Goal: Information Seeking & Learning: Check status

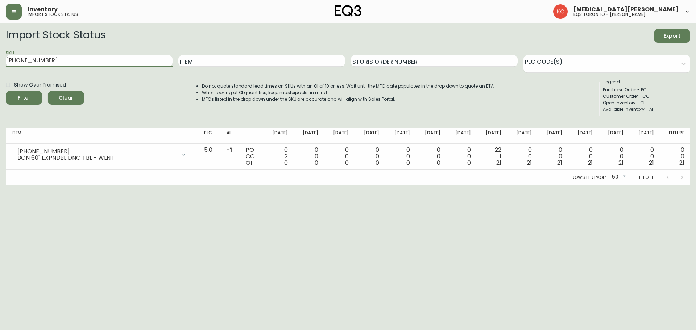
click at [0, 66] on main "Import Stock Status Export SKU [PHONE_NUMBER] Item Storis Order Number PLC Code…" at bounding box center [348, 104] width 696 height 162
type input "[PHONE_NUMBER]"
click at [72, 62] on input "[PHONE_NUMBER]" at bounding box center [89, 61] width 167 height 12
click at [6, 91] on button "Filter" at bounding box center [24, 98] width 36 height 14
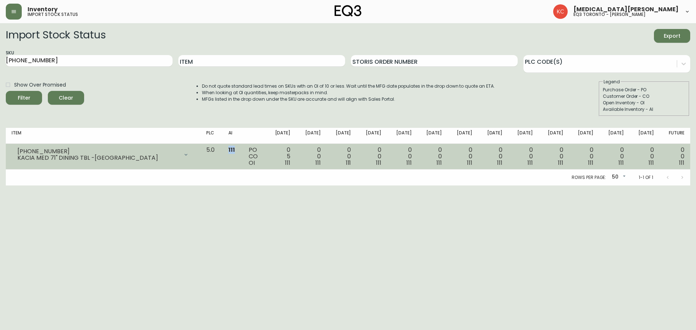
drag, startPoint x: 242, startPoint y: 150, endPoint x: 254, endPoint y: 152, distance: 12.1
click at [243, 152] on td "111" at bounding box center [232, 157] width 20 height 26
click at [243, 154] on td "111" at bounding box center [232, 157] width 20 height 26
drag, startPoint x: 241, startPoint y: 150, endPoint x: 250, endPoint y: 151, distance: 9.1
click at [243, 151] on td "111" at bounding box center [232, 157] width 20 height 26
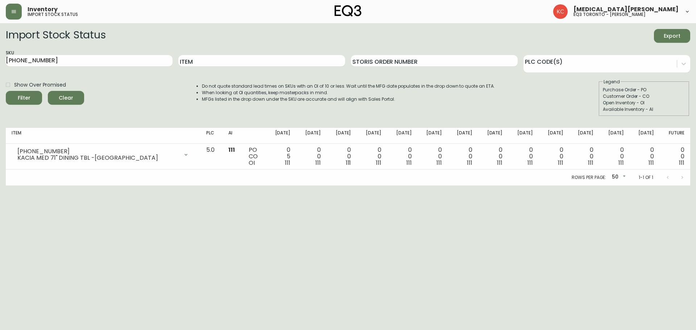
click at [310, 185] on html "Inventory import stock status [MEDICAL_DATA][PERSON_NAME] eq3 toronto - [PERSON…" at bounding box center [348, 92] width 696 height 185
click at [328, 185] on html "Inventory import stock status [MEDICAL_DATA][PERSON_NAME] eq3 toronto - [PERSON…" at bounding box center [348, 92] width 696 height 185
click at [327, 185] on html "Inventory import stock status [MEDICAL_DATA][PERSON_NAME] eq3 toronto - [PERSON…" at bounding box center [348, 92] width 696 height 185
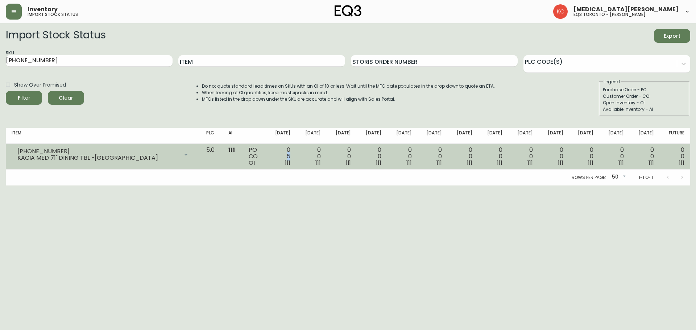
drag, startPoint x: 300, startPoint y: 155, endPoint x: 305, endPoint y: 156, distance: 5.8
click at [296, 156] on td "0 5 111" at bounding box center [281, 157] width 30 height 26
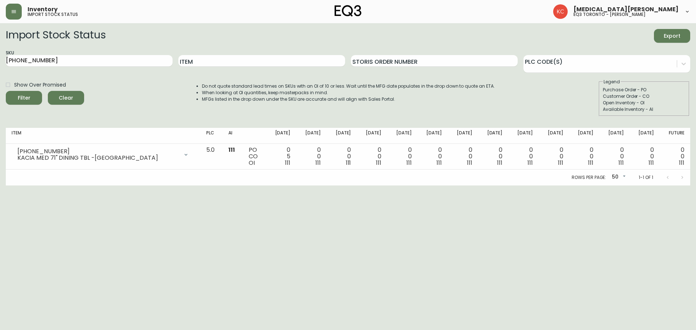
click at [309, 185] on html "Inventory import stock status [MEDICAL_DATA][PERSON_NAME] eq3 toronto - [PERSON…" at bounding box center [348, 92] width 696 height 185
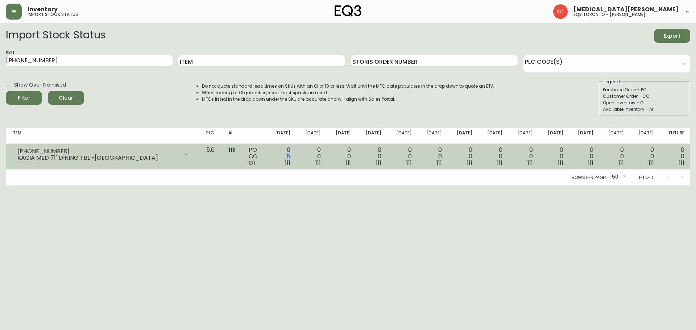
drag, startPoint x: 300, startPoint y: 156, endPoint x: 304, endPoint y: 157, distance: 4.2
click at [296, 157] on td "0 5 111" at bounding box center [281, 157] width 30 height 26
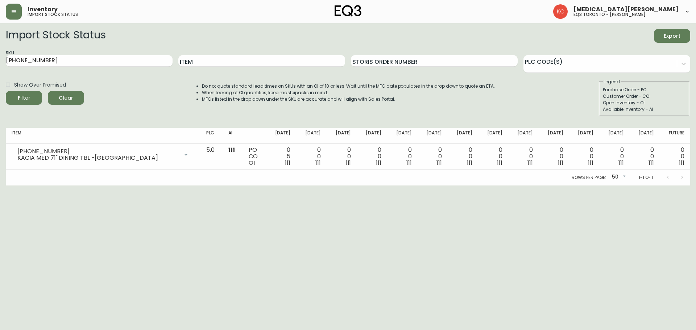
click at [306, 174] on div "Rows per page: 50 50 1-1 of 1" at bounding box center [348, 178] width 684 height 16
click at [289, 185] on html "Inventory import stock status [MEDICAL_DATA][PERSON_NAME] eq3 toronto - [PERSON…" at bounding box center [348, 92] width 696 height 185
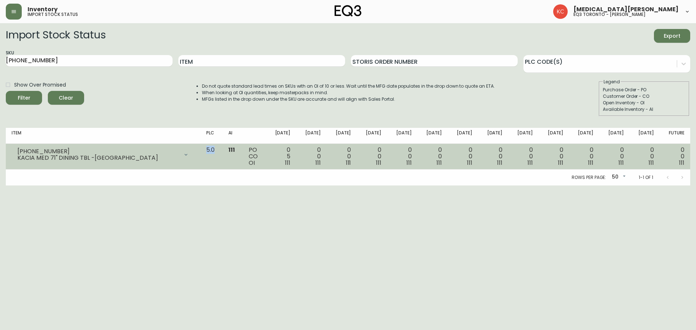
drag, startPoint x: 221, startPoint y: 149, endPoint x: 235, endPoint y: 151, distance: 14.3
click at [222, 151] on td "5.0" at bounding box center [211, 157] width 22 height 26
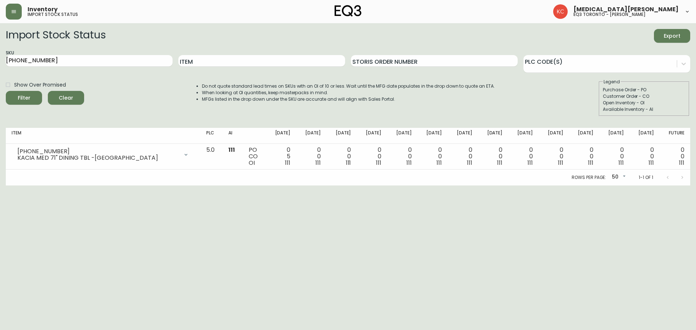
click at [240, 185] on html "Inventory import stock status [MEDICAL_DATA][PERSON_NAME] eq3 toronto - [PERSON…" at bounding box center [348, 92] width 696 height 185
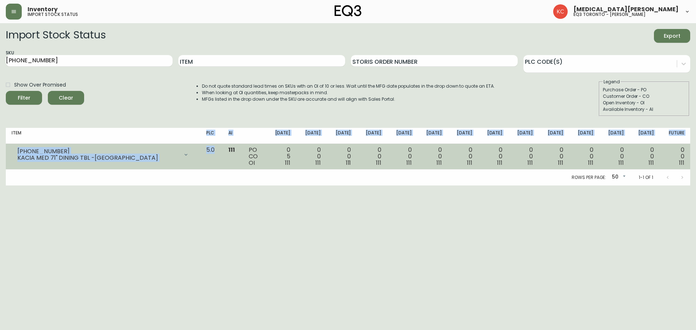
drag, startPoint x: 222, startPoint y: 137, endPoint x: 229, endPoint y: 153, distance: 17.0
click at [229, 153] on table "Item PLC AI [DATE] Oct [DATE] Oct [DATE] [DATE] Nov [DATE] Nov [DATE] Dec [DATE…" at bounding box center [348, 149] width 684 height 42
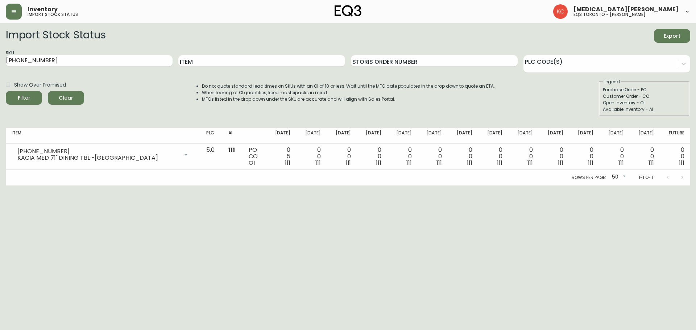
click at [240, 185] on html "Inventory import stock status [MEDICAL_DATA][PERSON_NAME] eq3 toronto - [PERSON…" at bounding box center [348, 92] width 696 height 185
click at [244, 185] on html "Inventory import stock status [MEDICAL_DATA][PERSON_NAME] eq3 toronto - [PERSON…" at bounding box center [348, 92] width 696 height 185
click at [280, 185] on html "Inventory import stock status [MEDICAL_DATA][PERSON_NAME] eq3 toronto - [PERSON…" at bounding box center [348, 92] width 696 height 185
click at [325, 185] on html "Inventory import stock status [MEDICAL_DATA][PERSON_NAME] eq3 toronto - [PERSON…" at bounding box center [348, 92] width 696 height 185
click at [332, 185] on html "Inventory import stock status [MEDICAL_DATA][PERSON_NAME] eq3 toronto - [PERSON…" at bounding box center [348, 92] width 696 height 185
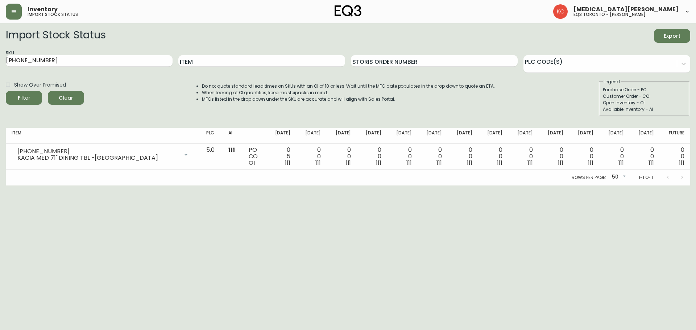
click at [332, 185] on html "Inventory import stock status [MEDICAL_DATA][PERSON_NAME] eq3 toronto - [PERSON…" at bounding box center [348, 92] width 696 height 185
click at [317, 185] on html "Inventory import stock status [MEDICAL_DATA][PERSON_NAME] eq3 toronto - [PERSON…" at bounding box center [348, 92] width 696 height 185
click at [537, 185] on html "Inventory import stock status [MEDICAL_DATA][PERSON_NAME] eq3 toronto - [PERSON…" at bounding box center [348, 92] width 696 height 185
click at [536, 185] on html "Inventory import stock status [MEDICAL_DATA][PERSON_NAME] eq3 toronto - [PERSON…" at bounding box center [348, 92] width 696 height 185
